Goal: Task Accomplishment & Management: Use online tool/utility

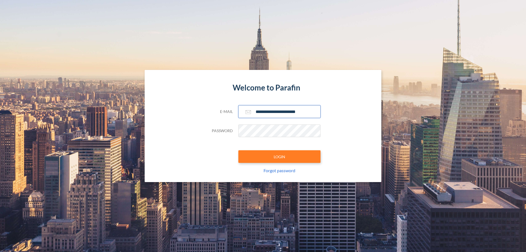
type input "**********"
click at [279, 156] on button "LOGIN" at bounding box center [279, 156] width 82 height 13
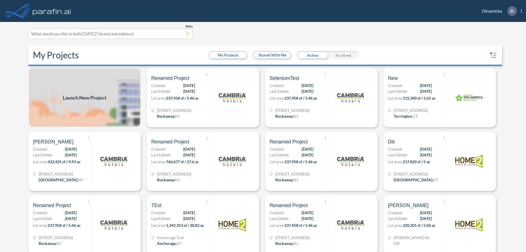
scroll to position [1, 0]
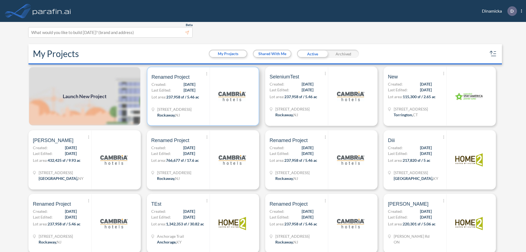
click at [202, 96] on p "Lot area: 237,958 sf / 5.46 ac" at bounding box center [181, 98] width 58 height 8
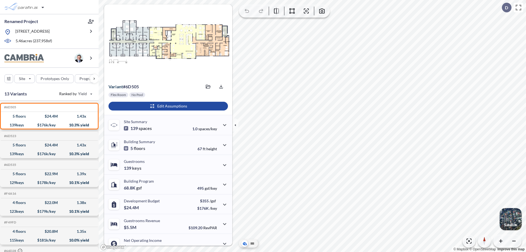
scroll to position [28, 0]
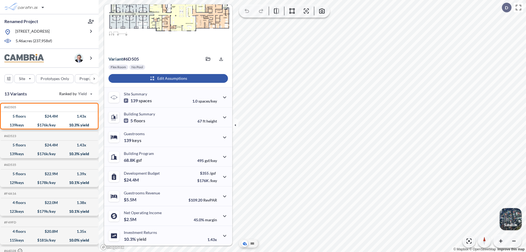
click at [167, 78] on div "button" at bounding box center [168, 78] width 119 height 9
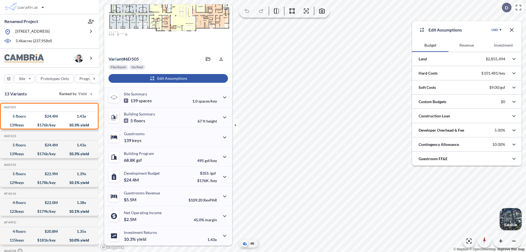
click at [467, 45] on button "Revenue" at bounding box center [467, 45] width 36 height 13
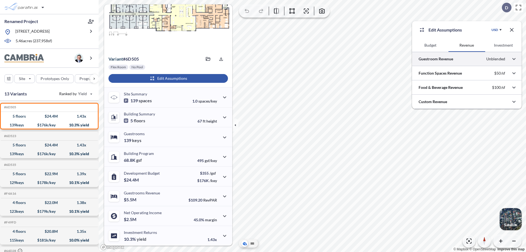
click at [467, 59] on div at bounding box center [467, 59] width 110 height 14
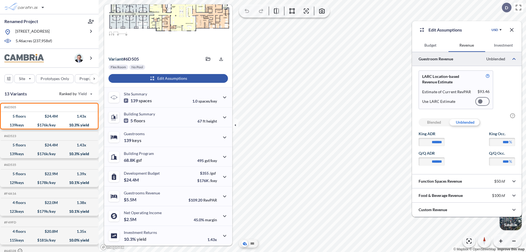
click at [483, 101] on div at bounding box center [482, 101] width 14 height 9
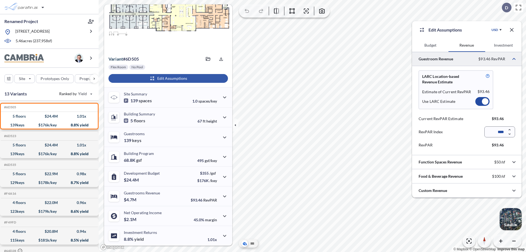
scroll to position [24, 0]
